Goal: Information Seeking & Learning: Check status

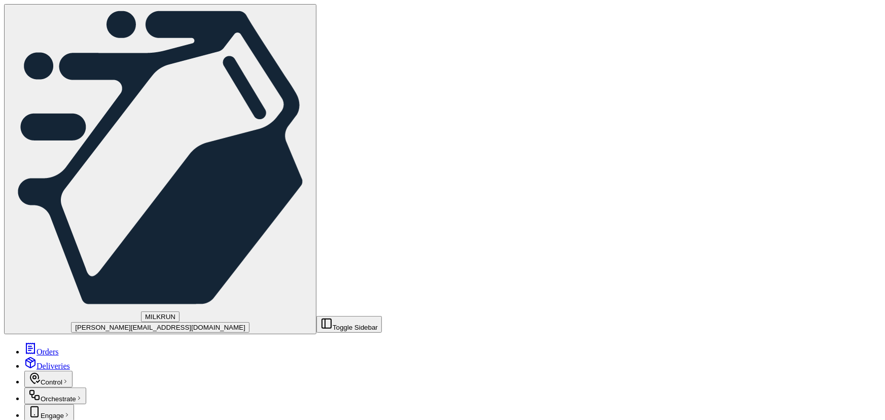
scroll to position [159, 0]
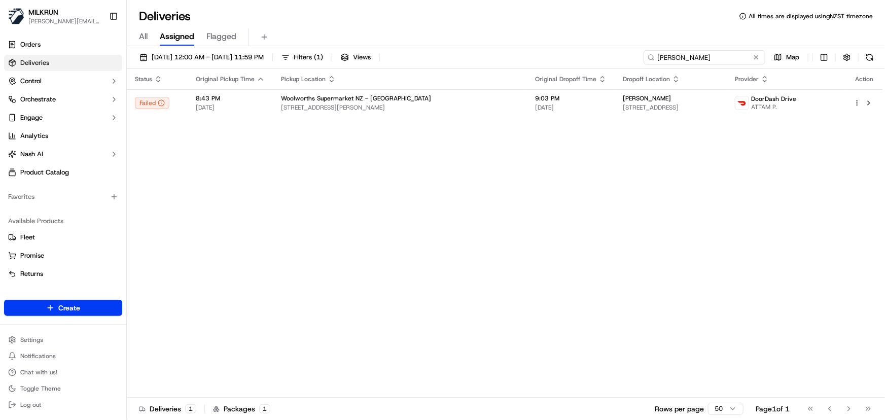
drag, startPoint x: 737, startPoint y: 55, endPoint x: 239, endPoint y: 25, distance: 498.8
click at [240, 25] on div "Deliveries All times are displayed using NZST timezone All Assigned Flagged 17/…" at bounding box center [506, 210] width 758 height 420
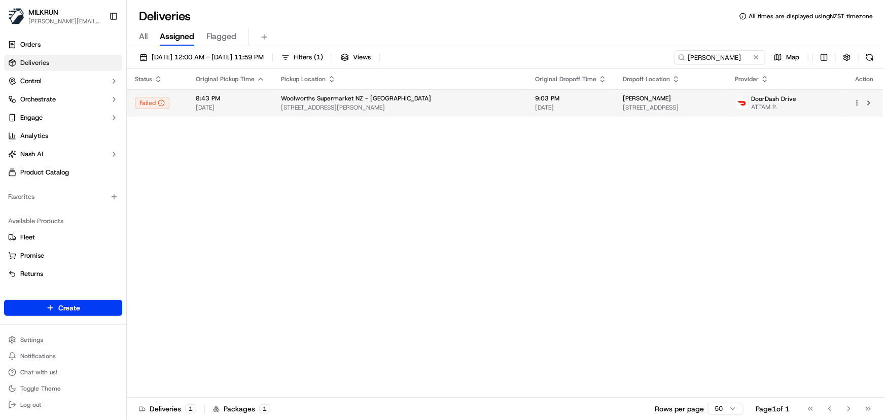
click at [527, 112] on td "9:03 PM 17/09/2025" at bounding box center [571, 102] width 88 height 27
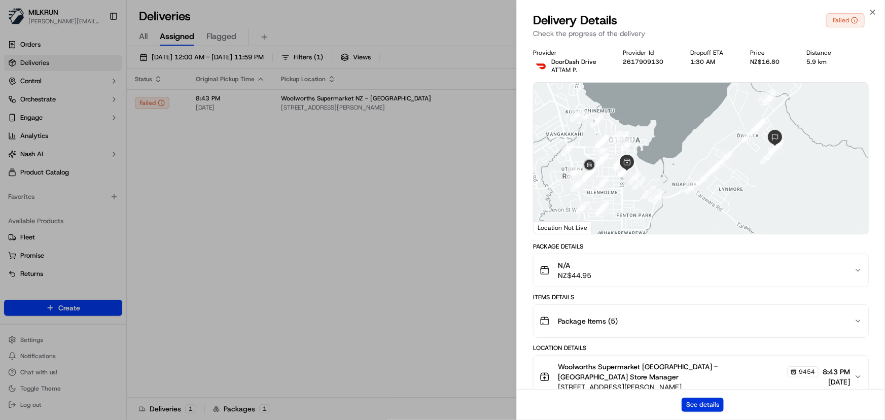
click at [692, 400] on button "See details" at bounding box center [702, 404] width 42 height 14
click at [875, 14] on icon "button" at bounding box center [872, 12] width 4 height 4
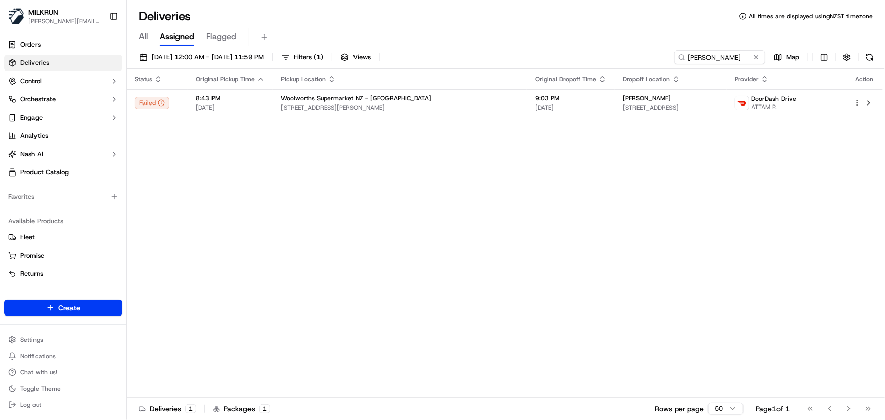
click at [276, 214] on div "Status Original Pickup Time Pickup Location Original Dropoff Time Dropoff Locat…" at bounding box center [505, 233] width 756 height 329
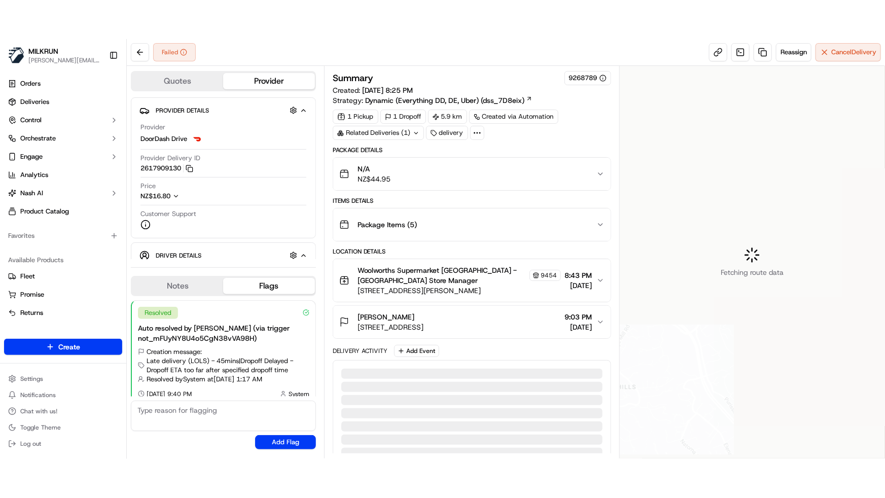
scroll to position [7, 0]
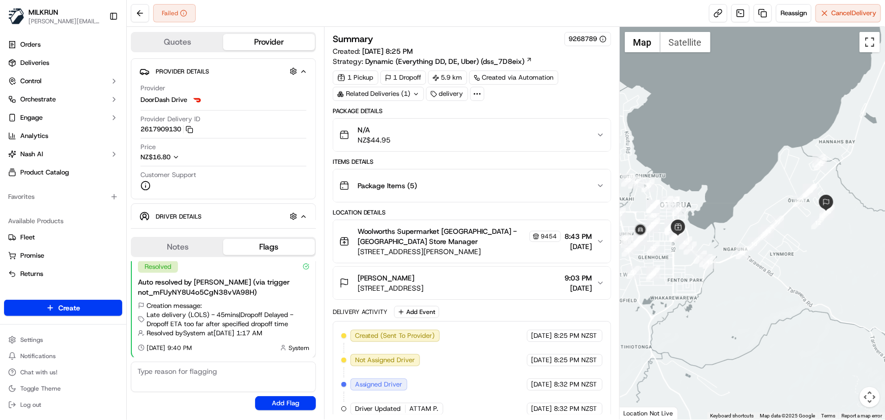
drag, startPoint x: 874, startPoint y: 46, endPoint x: 874, endPoint y: 101, distance: 55.8
click at [874, 46] on button "Toggle fullscreen view" at bounding box center [869, 42] width 20 height 20
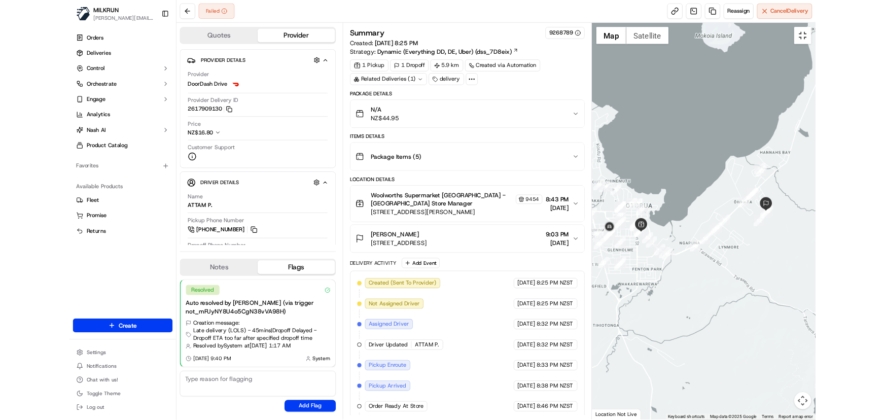
scroll to position [0, 0]
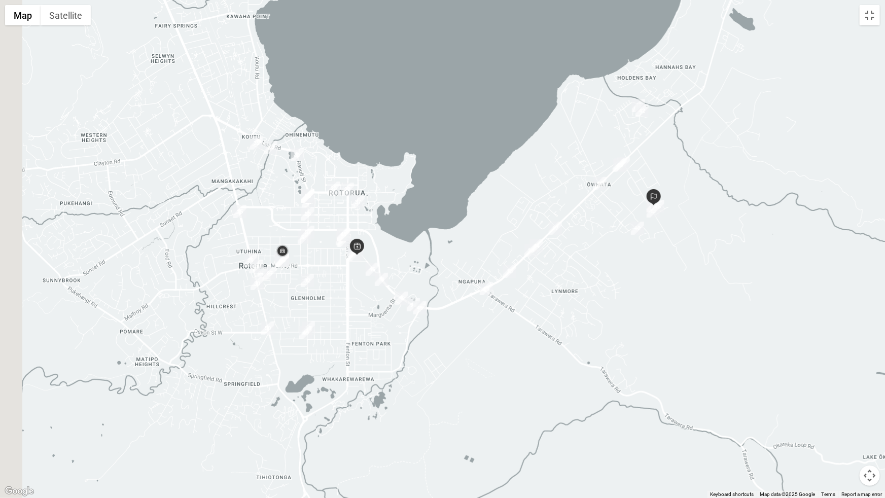
drag, startPoint x: 530, startPoint y: 293, endPoint x: 732, endPoint y: 362, distance: 213.9
click at [732, 362] on div at bounding box center [442, 249] width 885 height 498
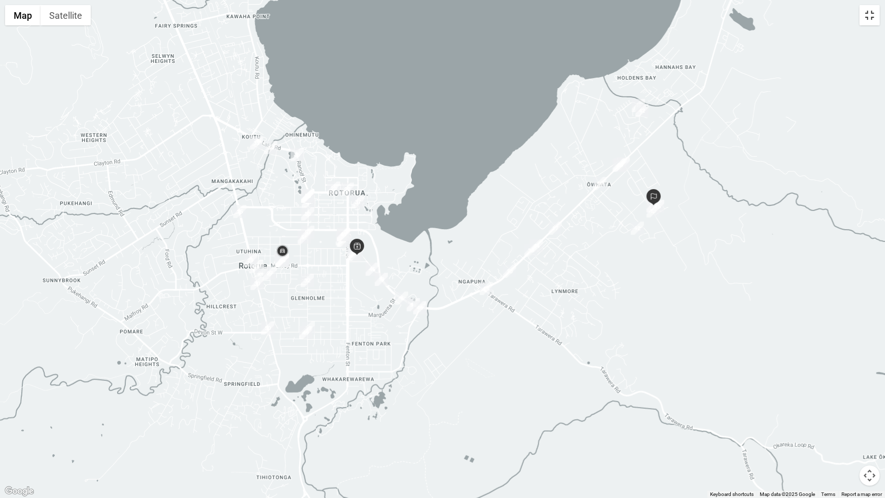
click at [872, 15] on button "Toggle fullscreen view" at bounding box center [869, 15] width 20 height 20
